Goal: Information Seeking & Learning: Learn about a topic

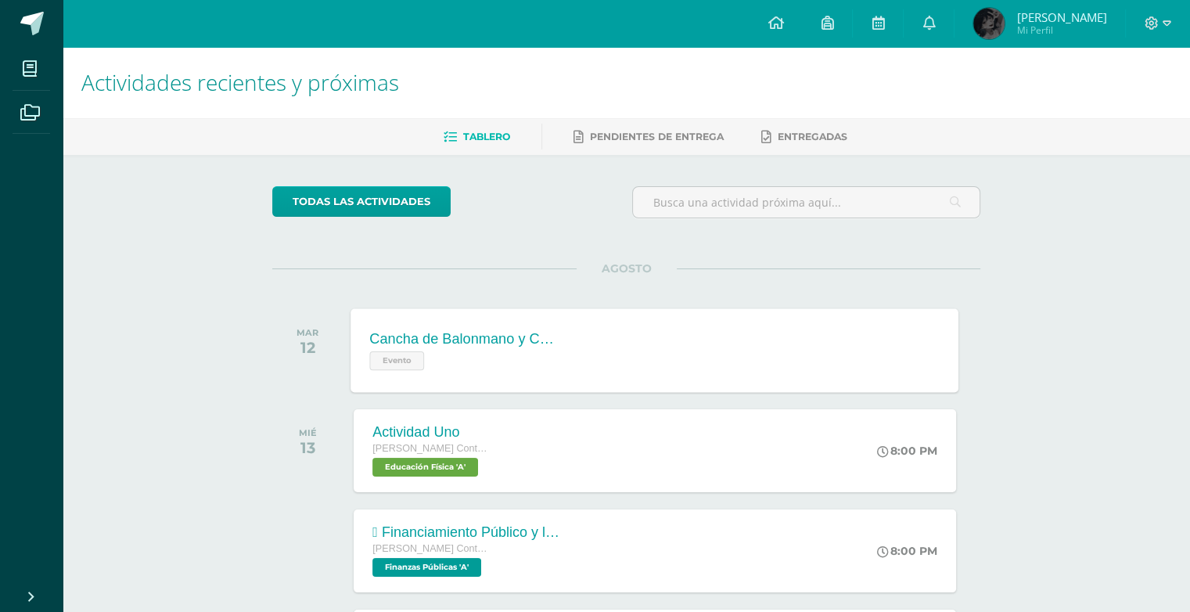
click at [659, 343] on div "Cancha de Balonmano y Contenido Evento Cancha de Balonmano y Contenido Evento C…" at bounding box center [655, 350] width 608 height 84
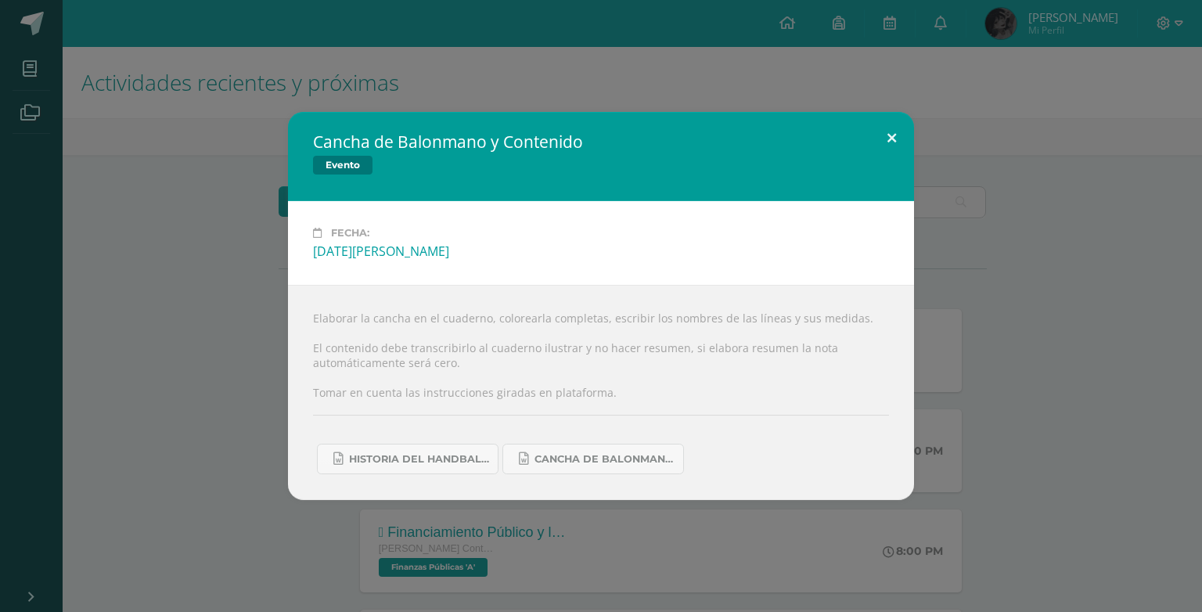
click at [876, 133] on button at bounding box center [891, 138] width 45 height 53
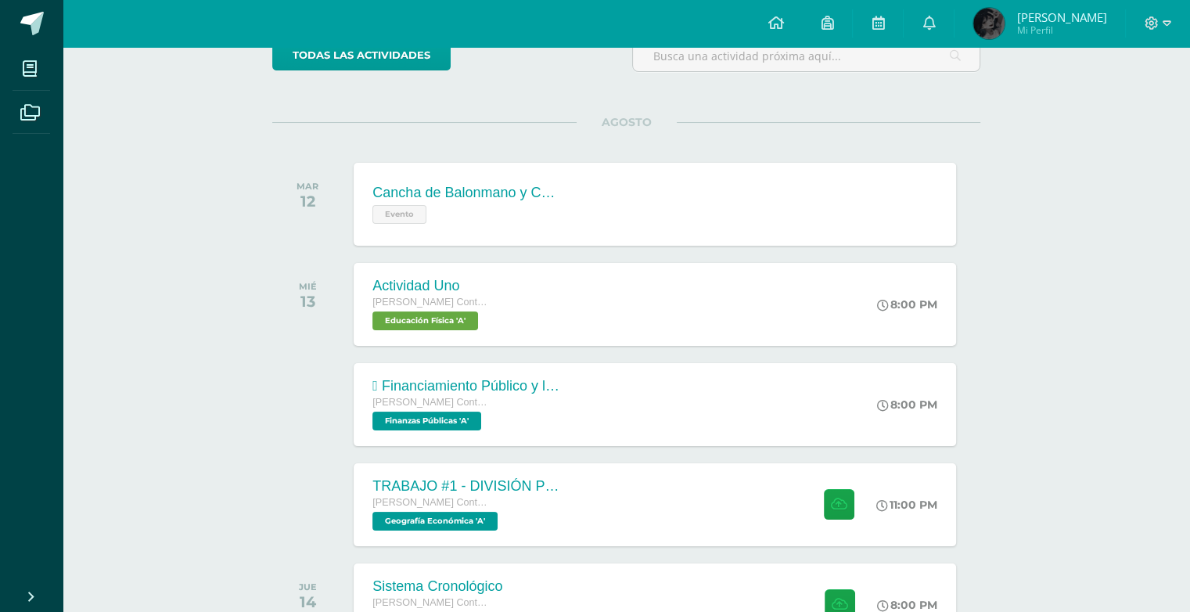
scroll to position [138, 0]
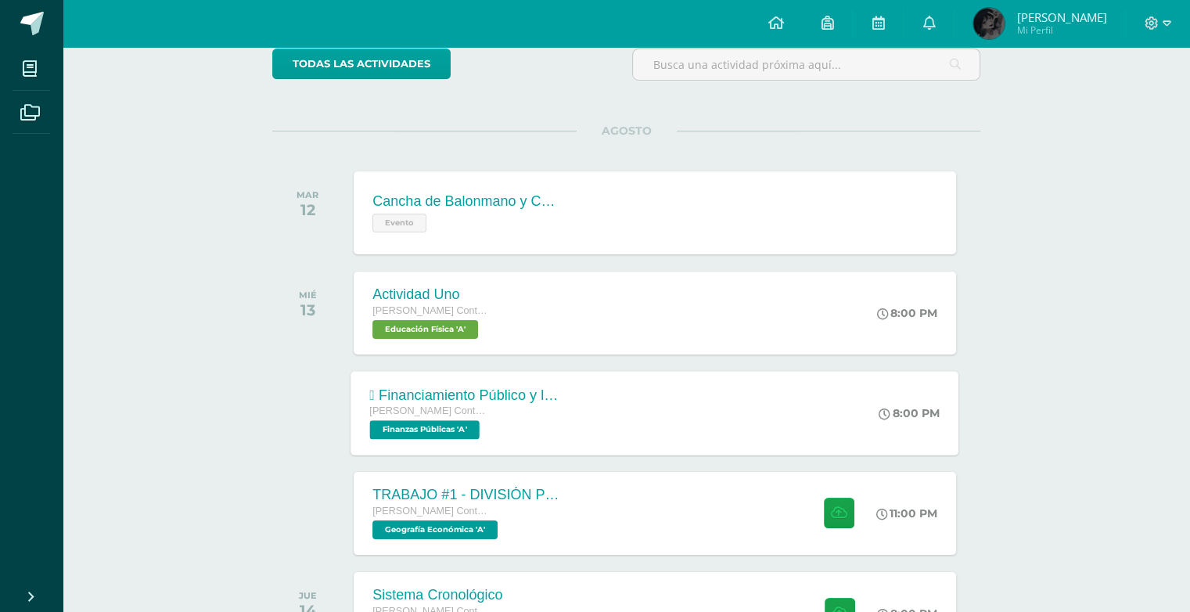
click at [627, 411] on div " Financiamiento Público y la Política Económica.  Tesorería Nacional. [PERSON…" at bounding box center [655, 413] width 608 height 84
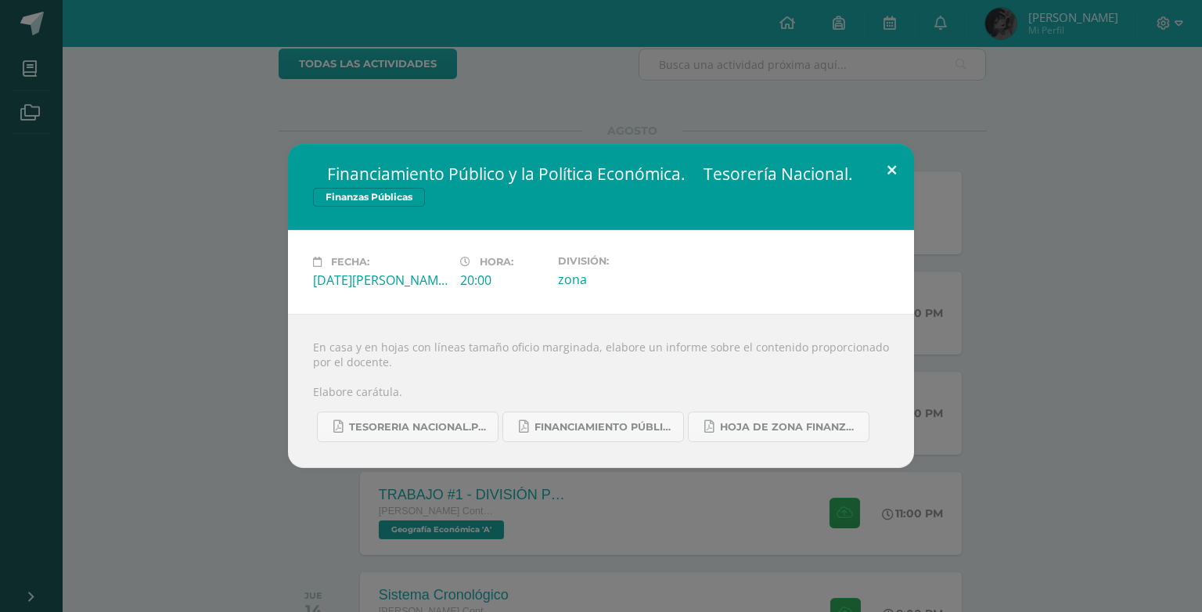
click at [886, 165] on button at bounding box center [891, 170] width 45 height 53
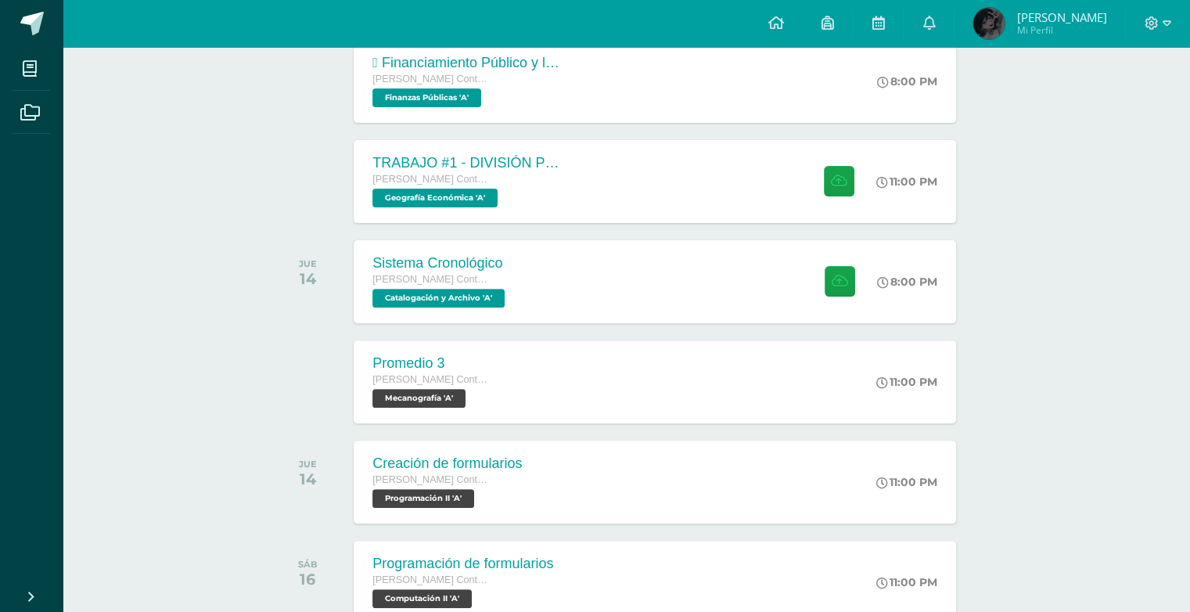
scroll to position [479, 0]
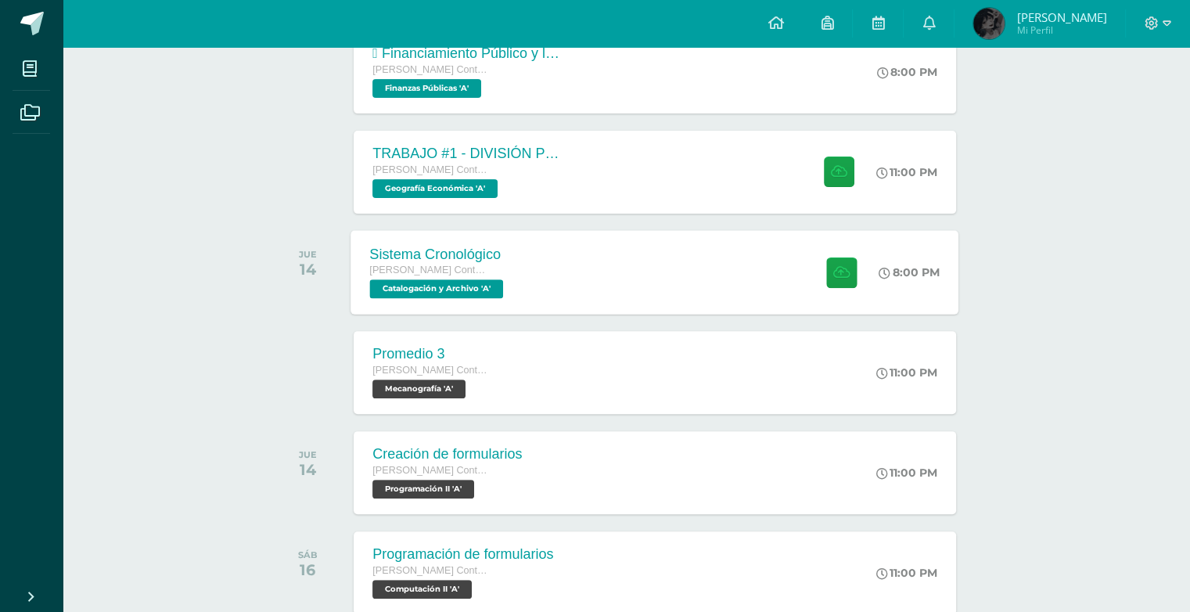
click at [559, 264] on div "Sistema Cronológico [PERSON_NAME] con Orientación en Computación Catalogación y…" at bounding box center [655, 272] width 608 height 84
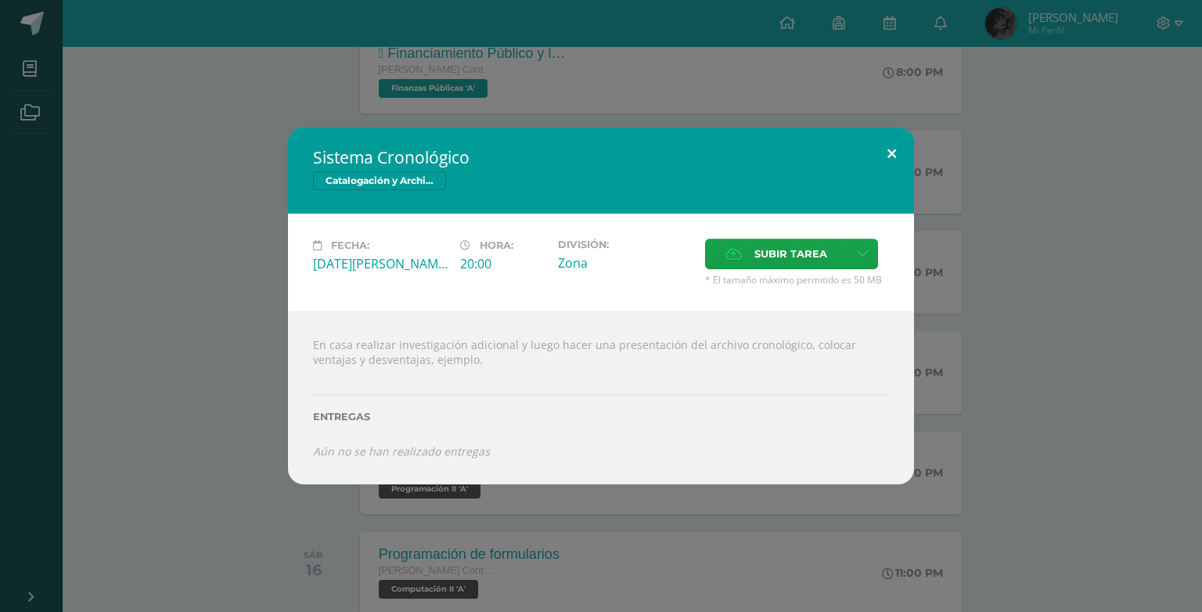
click at [886, 144] on button at bounding box center [891, 154] width 45 height 53
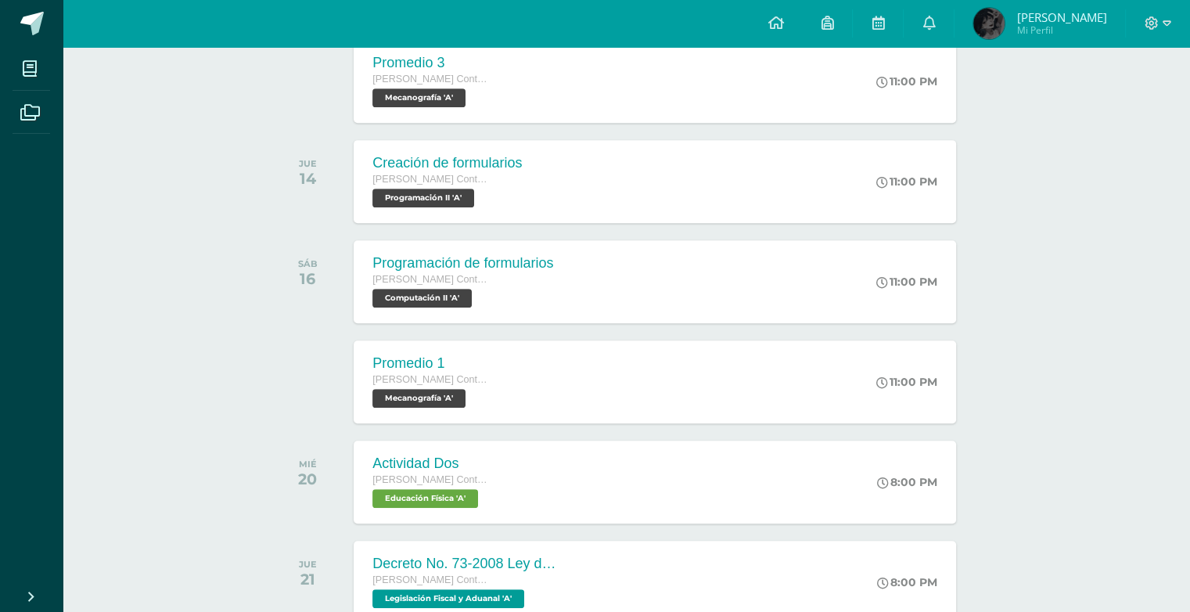
scroll to position [754, 0]
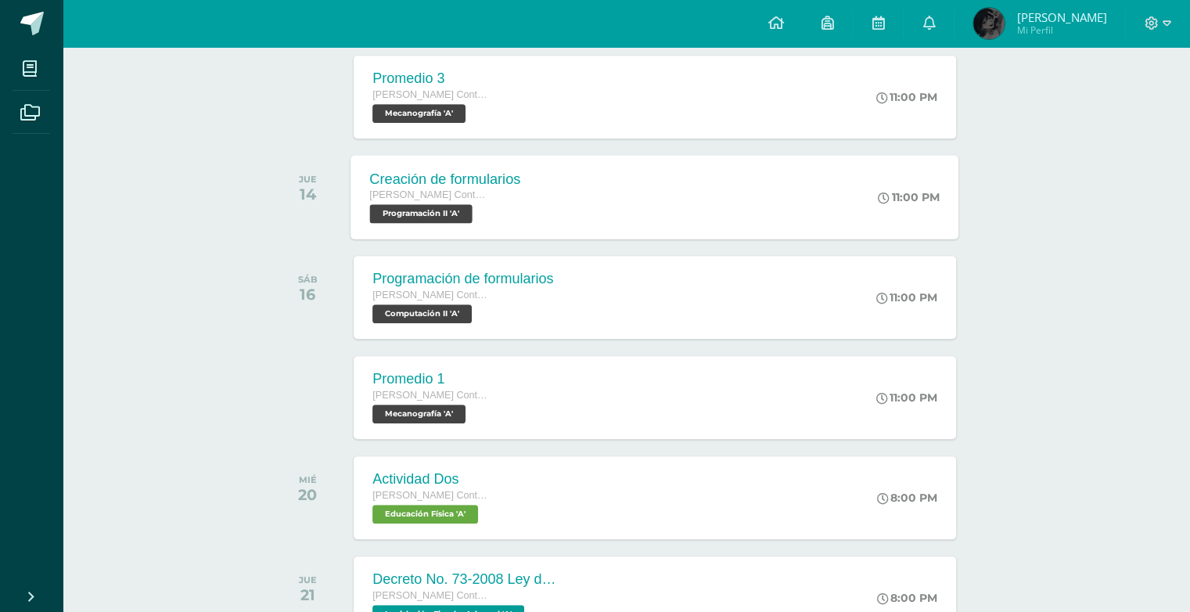
click at [861, 218] on div "Creación de formularios [PERSON_NAME] con Orientación en Computación Programaci…" at bounding box center [655, 197] width 608 height 84
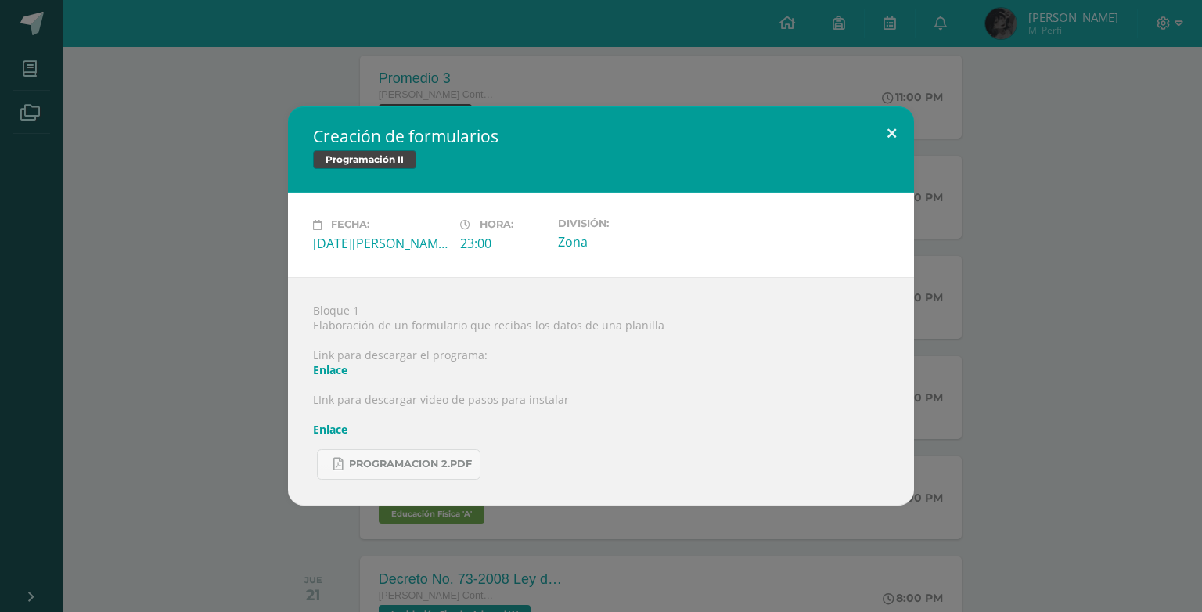
click at [895, 128] on button at bounding box center [891, 132] width 45 height 53
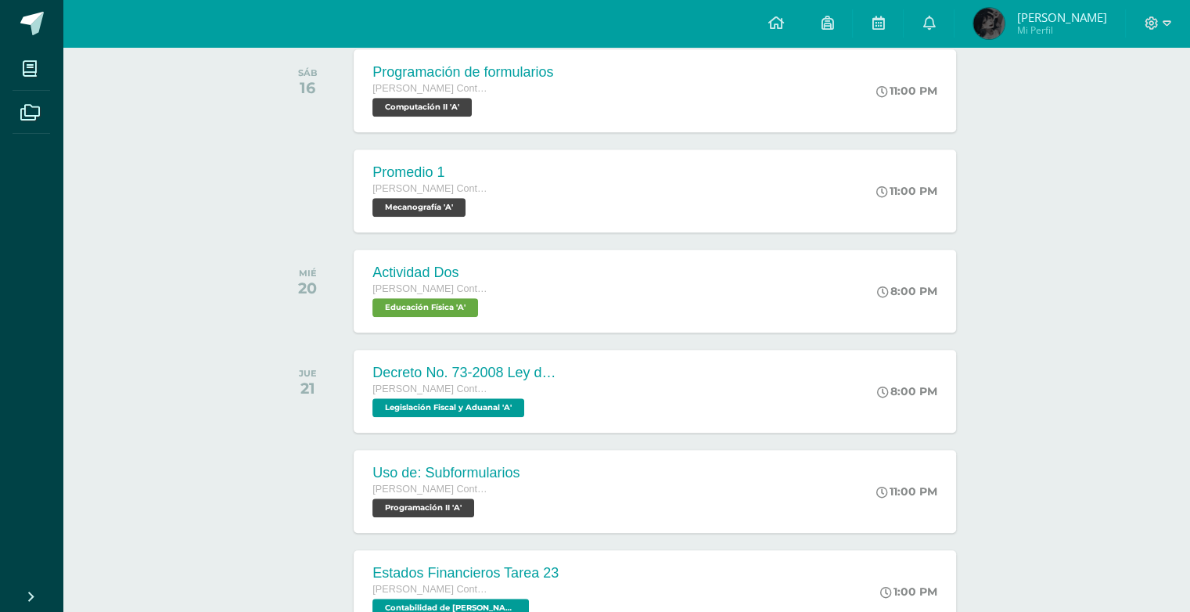
scroll to position [965, 0]
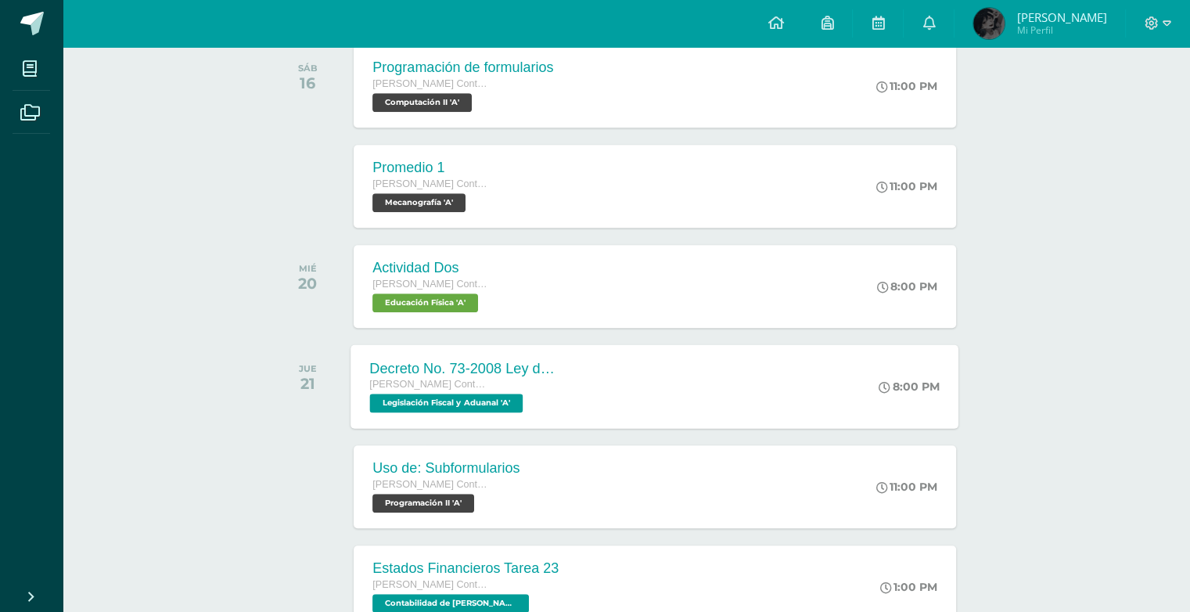
click at [721, 365] on div "Decreto No. 73-2008 Ley de Impuesto de Solidaridad. [PERSON_NAME] con Orientaci…" at bounding box center [655, 386] width 608 height 84
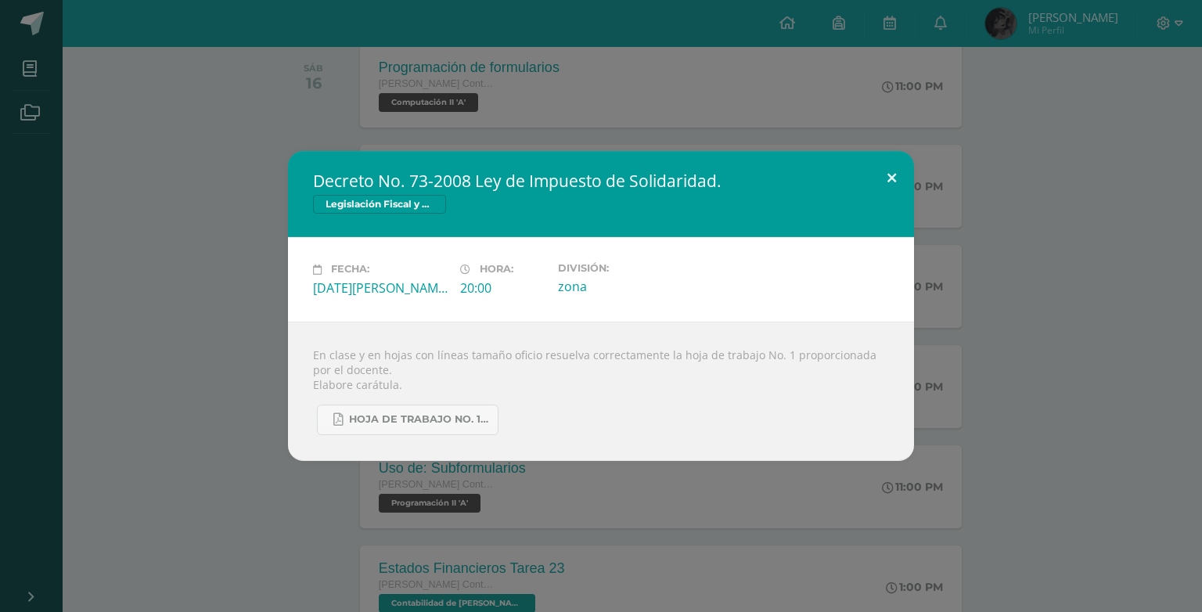
click at [892, 177] on button at bounding box center [891, 177] width 45 height 53
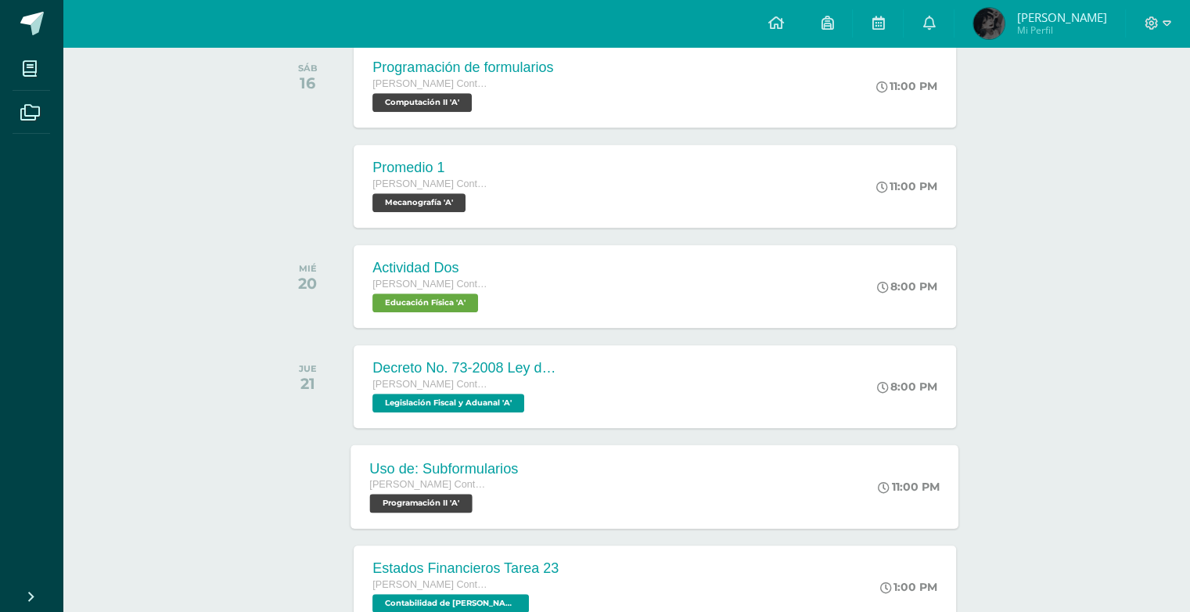
click at [685, 474] on div "Uso de: Subformularios [PERSON_NAME] con Orientación en Computación Programació…" at bounding box center [655, 486] width 608 height 84
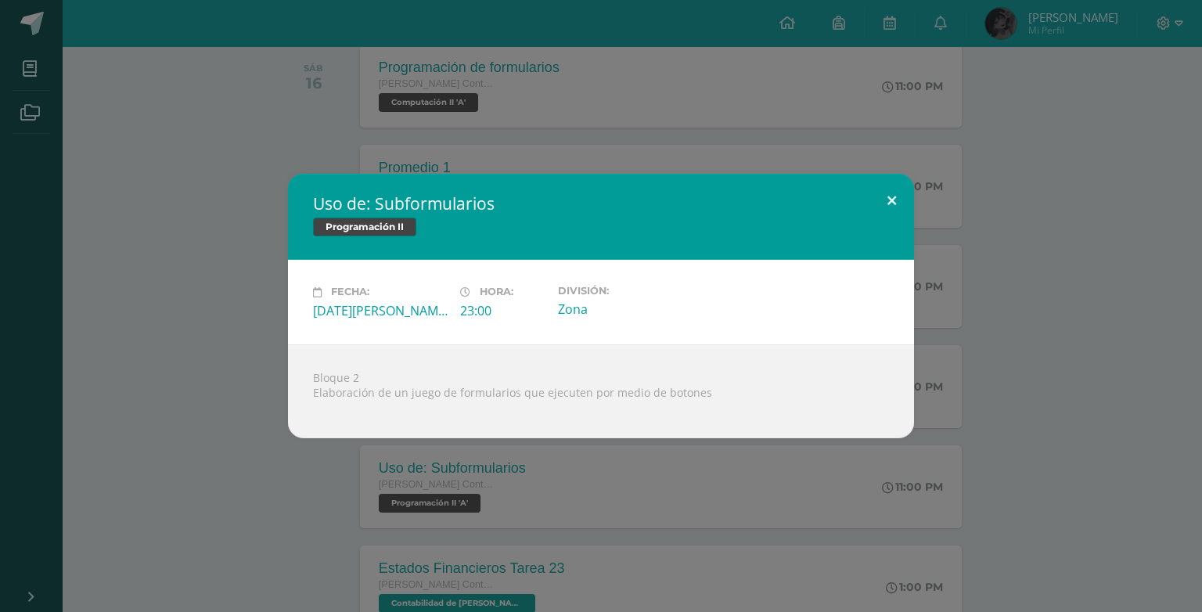
click at [889, 199] on button at bounding box center [891, 200] width 45 height 53
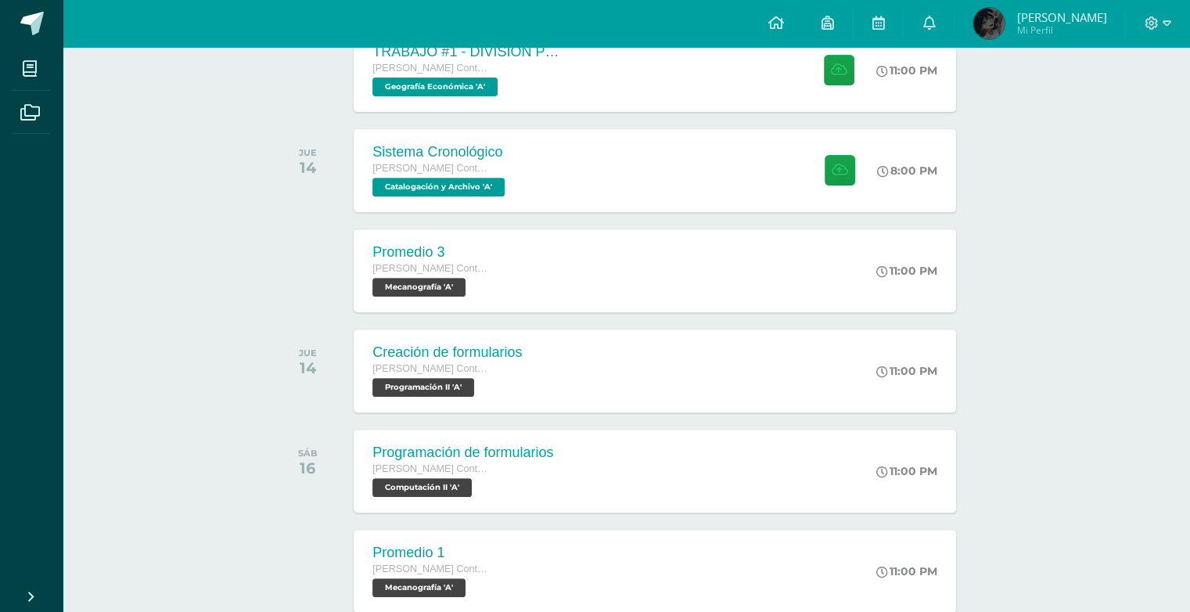
scroll to position [585, 0]
